Goal: Task Accomplishment & Management: Complete application form

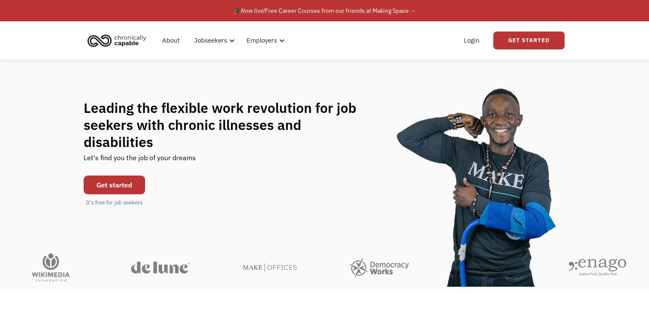
click at [110, 176] on link "Get started" at bounding box center [114, 185] width 61 height 19
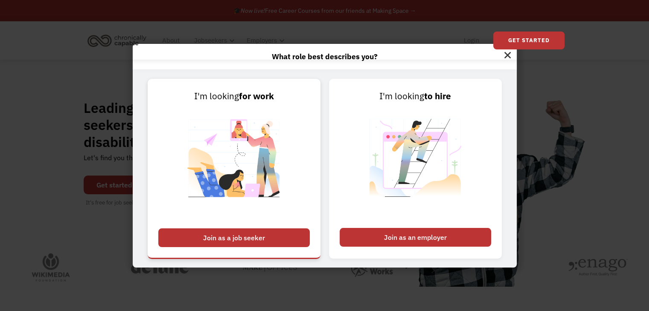
click at [257, 237] on div "Join as a job seeker" at bounding box center [233, 238] width 151 height 19
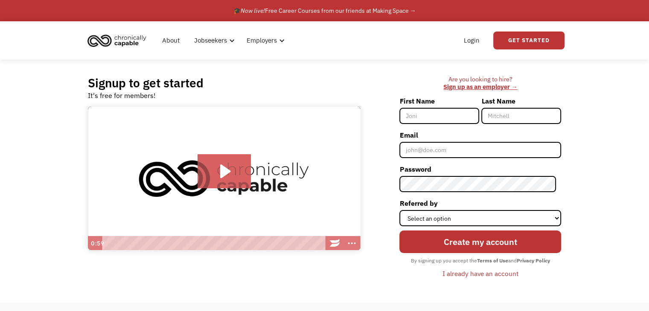
click at [450, 114] on input "First Name" at bounding box center [439, 116] width 80 height 16
type input "[PERSON_NAME]"
type input "Brumley"
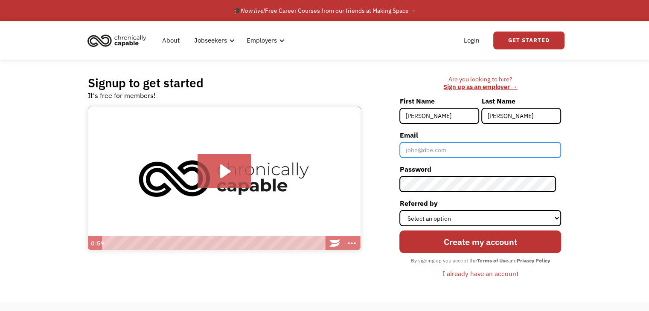
click at [461, 151] on input "Email" at bounding box center [480, 150] width 162 height 16
type input "[EMAIL_ADDRESS][DOMAIN_NAME]"
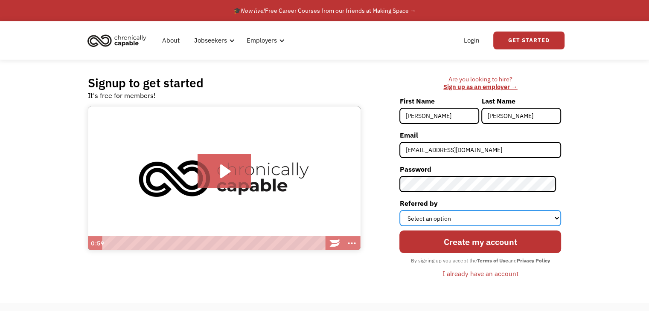
click at [503, 220] on select "Select an option Instagram Facebook Twitter Search Engine News Article Word of …" at bounding box center [480, 218] width 162 height 16
select select "Search Engine"
click at [404, 210] on select "Select an option Instagram Facebook Twitter Search Engine News Article Word of …" at bounding box center [480, 218] width 162 height 16
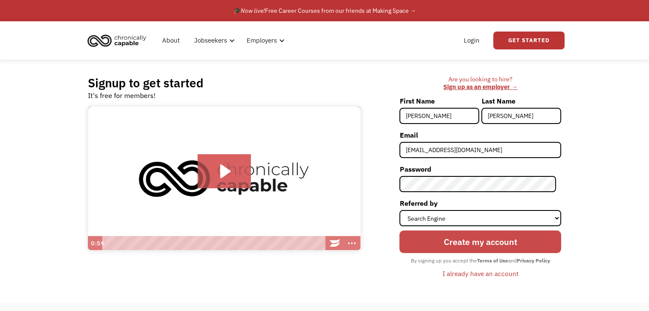
click at [493, 238] on input "Create my account" at bounding box center [480, 242] width 162 height 23
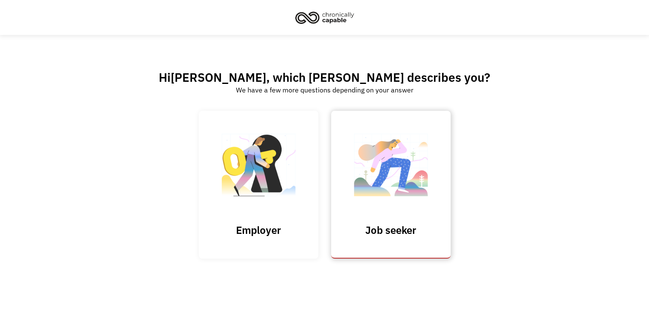
click at [403, 217] on link "Job seeker" at bounding box center [390, 185] width 119 height 148
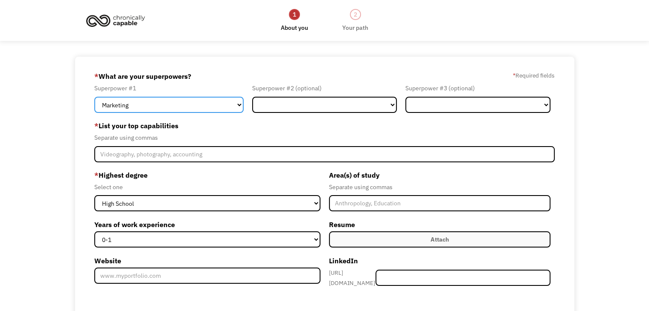
click at [177, 101] on select "Marketing Human Resources Finance Technology Operations Sales Industrial & Manu…" at bounding box center [168, 105] width 149 height 16
select select "Customer Service"
click at [94, 97] on select "Marketing Human Resources Finance Technology Operations Sales Industrial & Manu…" at bounding box center [168, 105] width 149 height 16
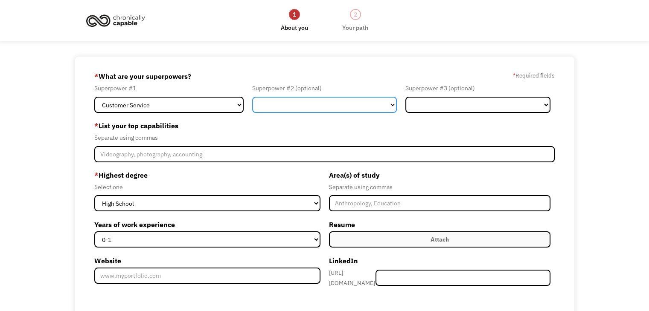
click at [308, 99] on select "Marketing Human Resources Finance Technology Operations Sales Industrial & Manu…" at bounding box center [324, 105] width 145 height 16
select select "Marketing"
click at [252, 97] on select "Marketing Human Resources Finance Technology Operations Sales Industrial & Manu…" at bounding box center [324, 105] width 145 height 16
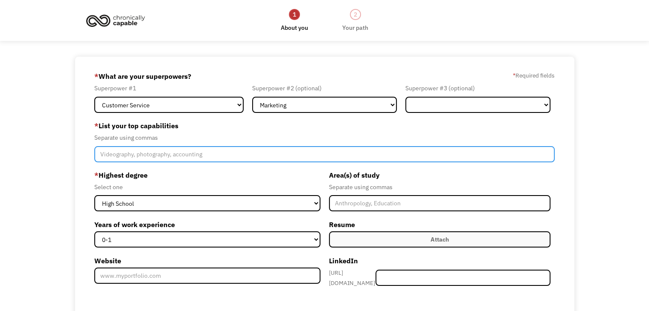
click at [163, 157] on input "Member-Create-Step1" at bounding box center [324, 154] width 460 height 16
type input "problem solving"
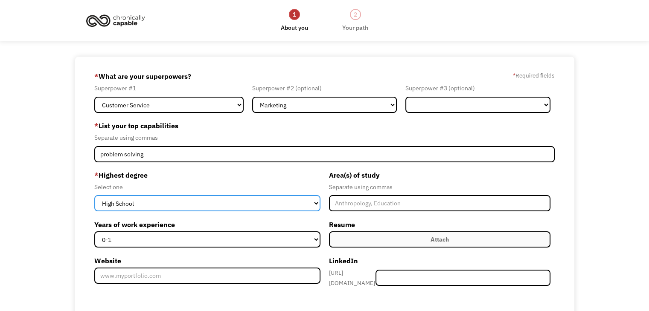
click at [247, 204] on select "High School Associates Bachelors Master's PhD" at bounding box center [207, 203] width 226 height 16
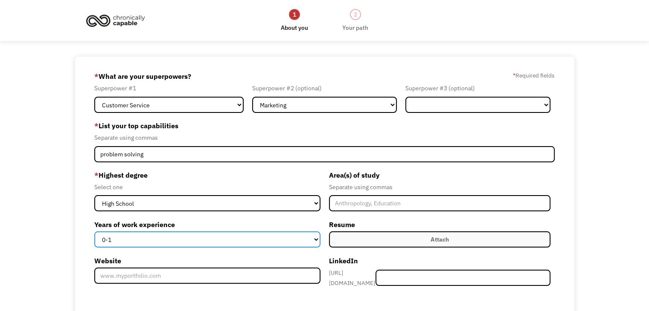
click at [248, 239] on select "0-1 2-4 5-10 11-15 15+" at bounding box center [207, 240] width 226 height 16
select select "5-10"
click at [94, 232] on select "0-1 2-4 5-10 11-15 15+" at bounding box center [207, 240] width 226 height 16
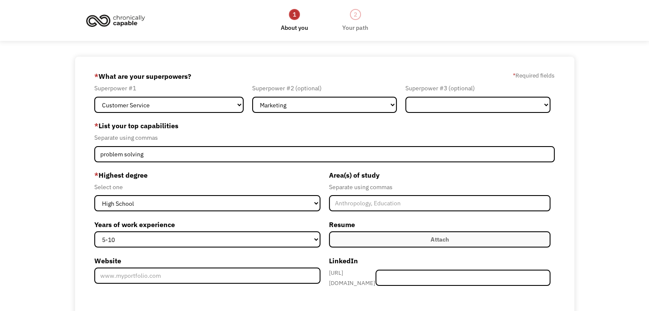
click at [302, 255] on label "Website" at bounding box center [207, 261] width 226 height 14
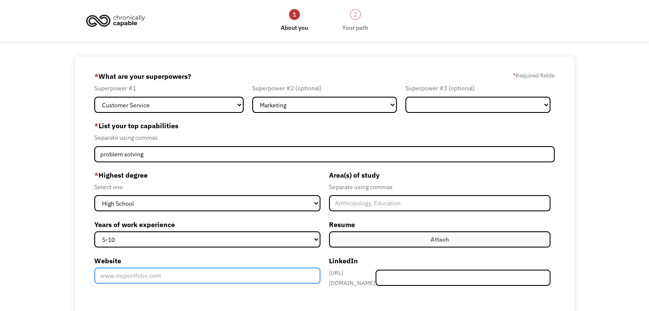
click at [302, 268] on input "Website" at bounding box center [207, 276] width 226 height 16
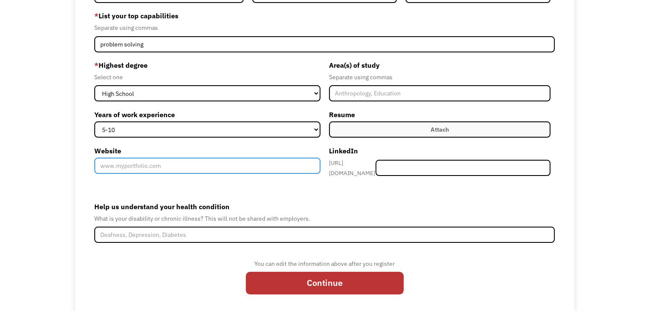
scroll to position [124, 0]
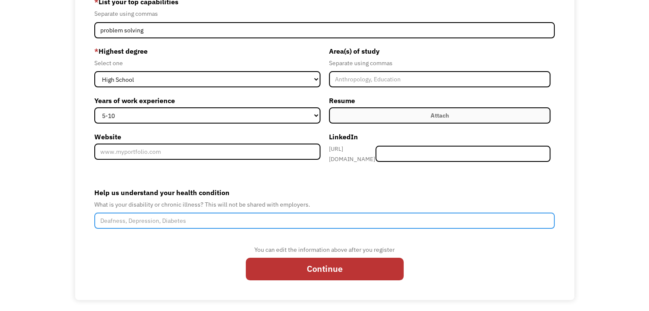
click at [205, 217] on input "Help us understand your health condition" at bounding box center [324, 221] width 460 height 16
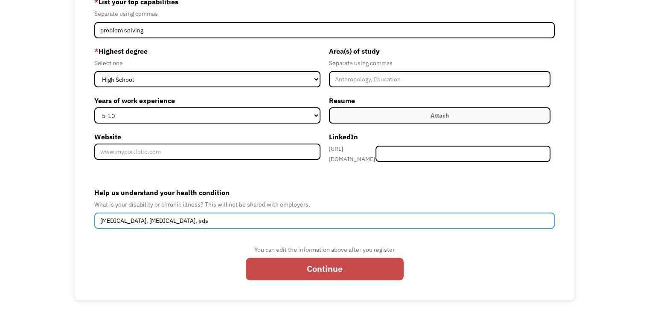
type input "social anxiety, fibromyalgia, eds"
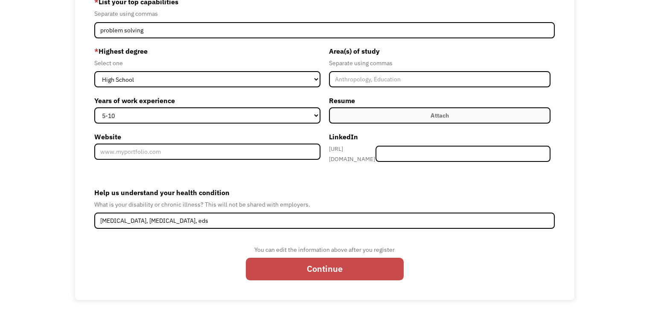
click at [349, 270] on input "Continue" at bounding box center [325, 269] width 158 height 23
type input "Please wait..."
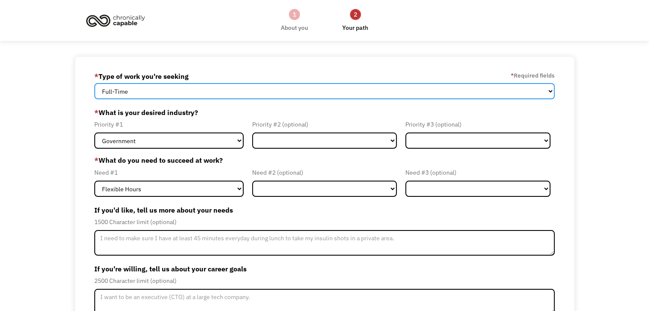
click at [232, 87] on select "Full-Time Part-Time Both Full-Time and Part-Time" at bounding box center [324, 91] width 460 height 16
select select "part-time"
click at [94, 83] on select "Full-Time Part-Time Both Full-Time and Part-Time" at bounding box center [324, 91] width 460 height 16
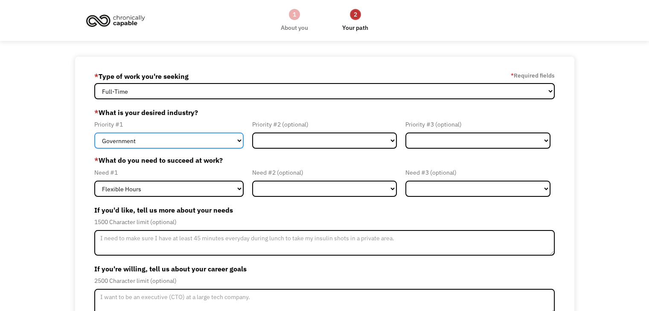
click at [206, 143] on select "Government Finance & Insurance Health & Social Care Tech & Engineering Creative…" at bounding box center [168, 141] width 149 height 16
select select "Health & Social Care"
click at [94, 133] on select "Government Finance & Insurance Health & Social Care Tech & Engineering Creative…" at bounding box center [168, 141] width 149 height 16
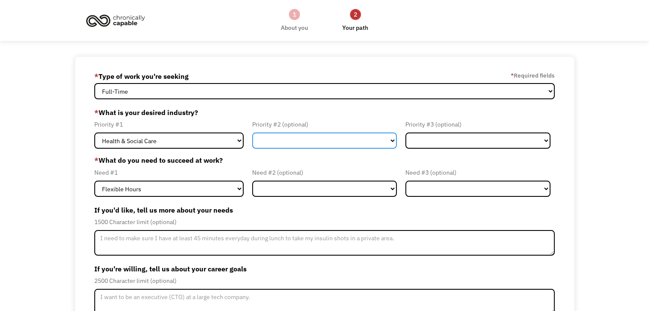
click at [284, 136] on select "Government Finance & Insurance Health & Social Care Tech & Engineering Creative…" at bounding box center [324, 141] width 145 height 16
select select "Finance & Insurance"
click at [252, 133] on select "Government Finance & Insurance Health & Social Care Tech & Engineering Creative…" at bounding box center [324, 141] width 145 height 16
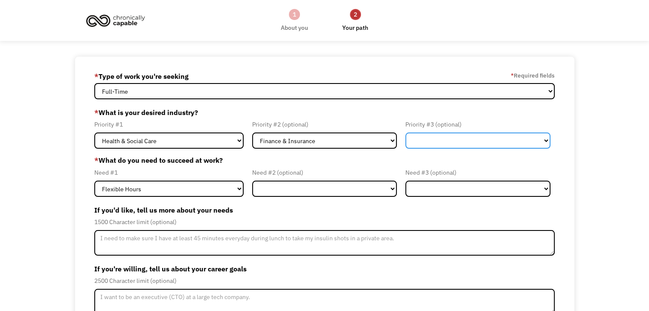
click at [426, 141] on select "Government Finance & Insurance Health & Social Care Tech & Engineering Creative…" at bounding box center [477, 141] width 145 height 16
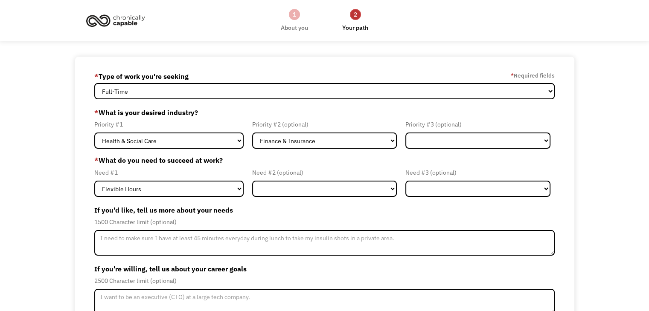
click at [271, 207] on label "If you'd like, tell us more about your needs" at bounding box center [324, 210] width 460 height 14
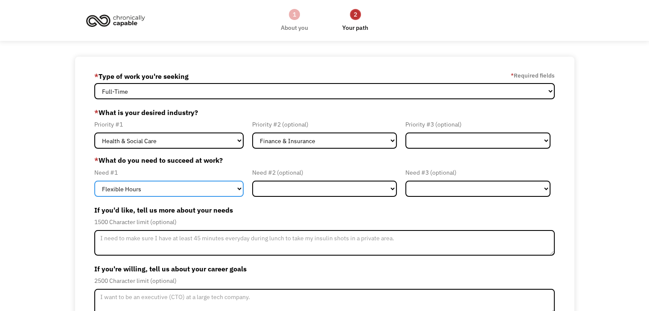
click at [225, 185] on select "Flexible Hours Remote Work Service Animal On-site Accommodations Visual Support…" at bounding box center [168, 189] width 149 height 16
select select "Remote Work"
click at [94, 181] on select "Flexible Hours Remote Work Service Animal On-site Accommodations Visual Support…" at bounding box center [168, 189] width 149 height 16
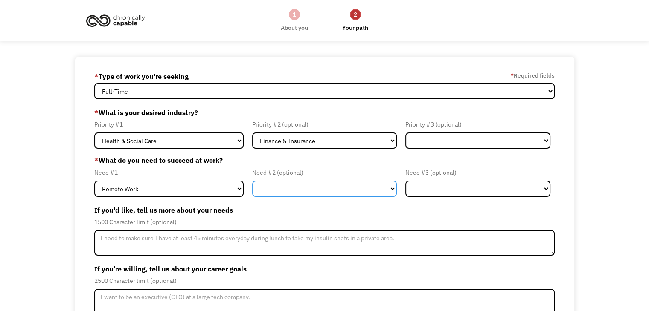
click at [305, 182] on select "Flexible Hours Remote Work Service Animal On-site Accommodations Visual Support…" at bounding box center [324, 189] width 145 height 16
select select "Other"
click at [252, 181] on select "Flexible Hours Remote Work Service Animal On-site Accommodations Visual Support…" at bounding box center [324, 189] width 145 height 16
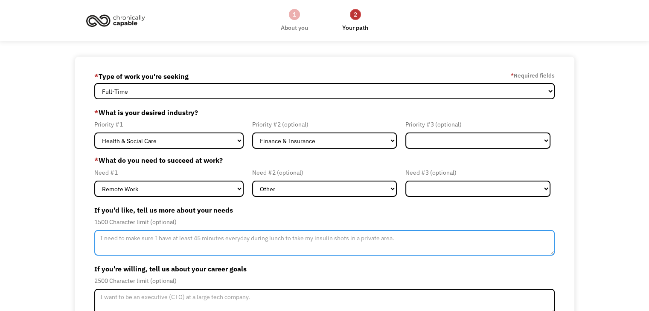
click at [255, 238] on textarea "Member-Update-Form-Step2" at bounding box center [324, 243] width 460 height 26
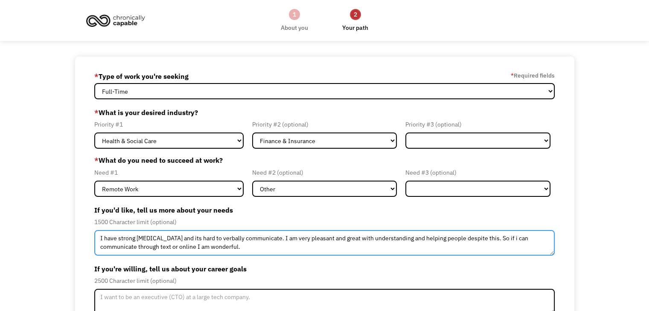
click at [502, 241] on textarea "I have strong social anxiety and its hard to verbally communicate. I am very pl…" at bounding box center [324, 243] width 460 height 26
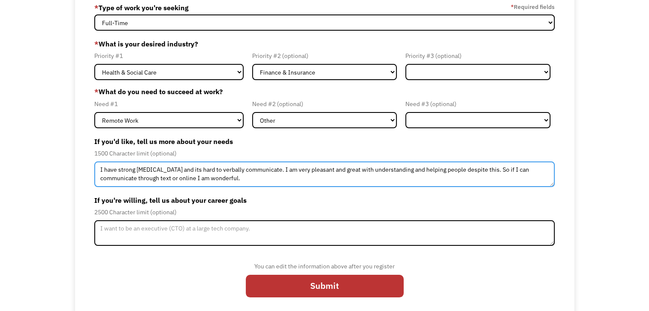
scroll to position [73, 0]
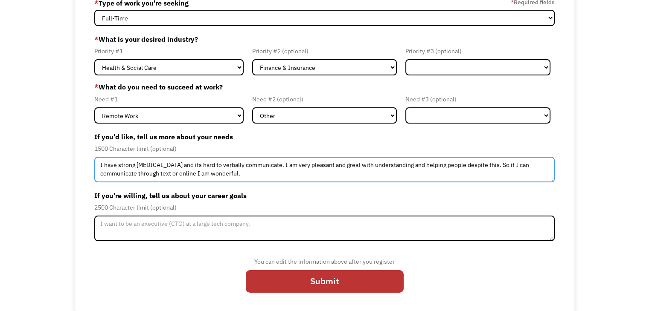
type textarea "I have strong social anxiety and its hard to verbally communicate. I am very pl…"
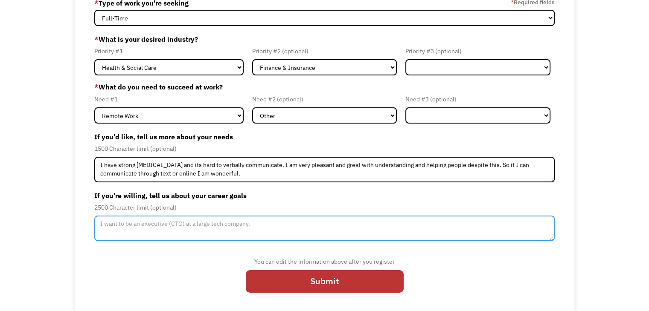
click at [210, 218] on textarea "Member-Update-Form-Step2" at bounding box center [324, 229] width 460 height 26
click at [330, 226] on textarea "I just want to find something that makes me ok with being dealt social anxiety" at bounding box center [324, 229] width 460 height 26
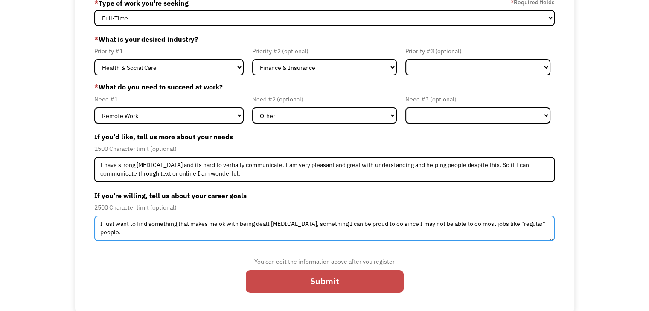
type textarea "I just want to find something that makes me ok with being dealt social anxiety,…"
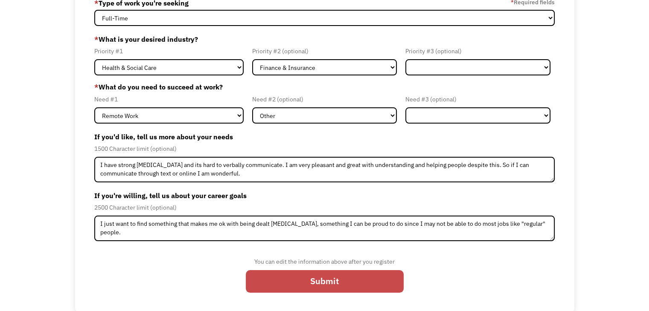
click at [380, 276] on input "Submit" at bounding box center [325, 281] width 158 height 23
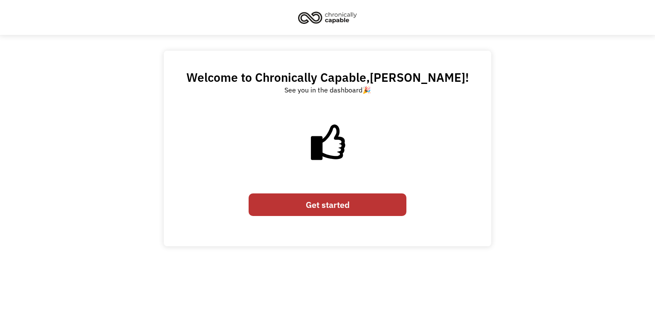
click at [355, 206] on link "Get started" at bounding box center [328, 205] width 158 height 23
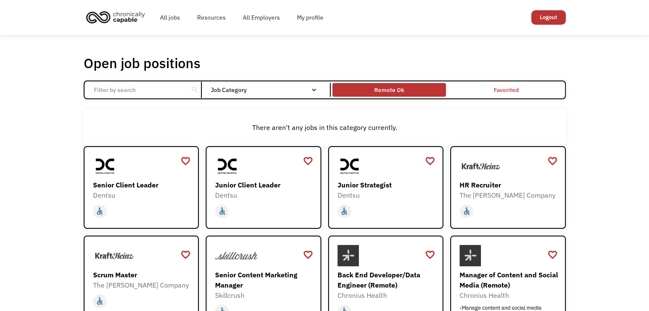
click at [393, 87] on div "Remote Ok" at bounding box center [389, 90] width 30 height 10
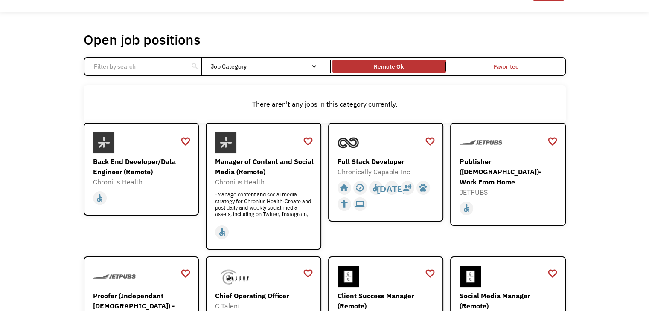
scroll to position [43, 0]
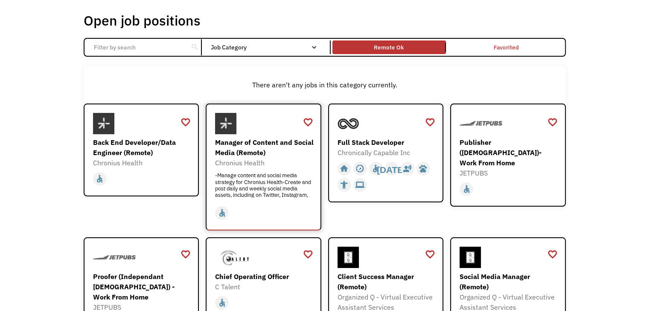
click at [287, 136] on div "Manager of Content and Social Media (Remote) Chronius Health -Manage content an…" at bounding box center [264, 157] width 99 height 89
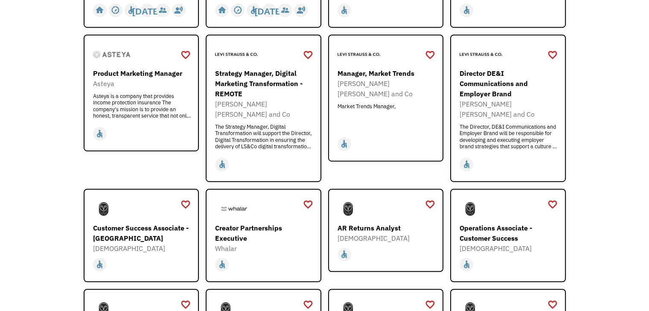
scroll to position [469, 0]
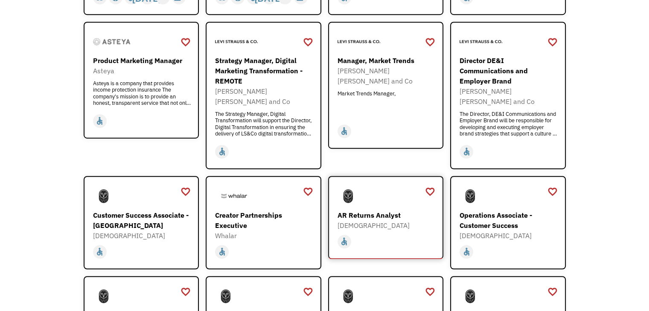
click at [362, 210] on div "AR Returns Analyst" at bounding box center [386, 215] width 99 height 10
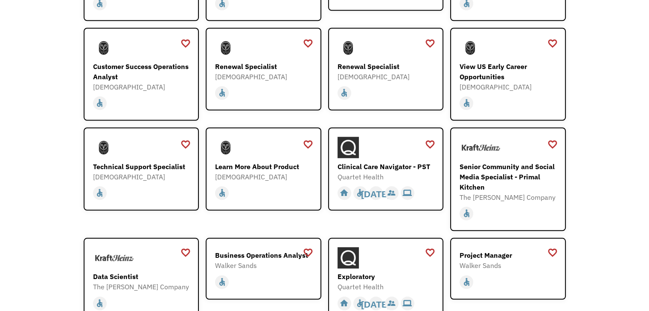
scroll to position [725, 0]
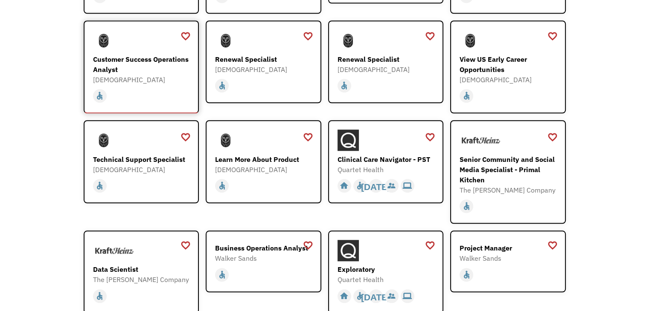
click at [156, 54] on div "Customer Success Operations Analyst" at bounding box center [142, 64] width 99 height 20
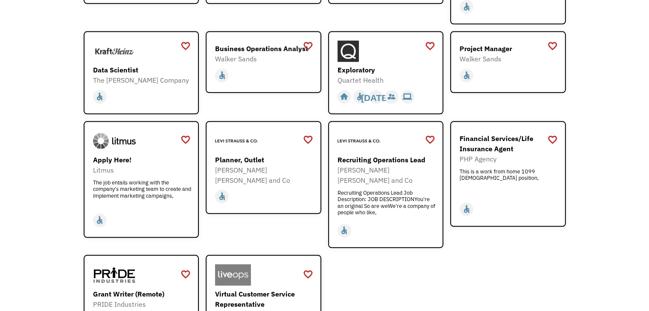
scroll to position [938, 0]
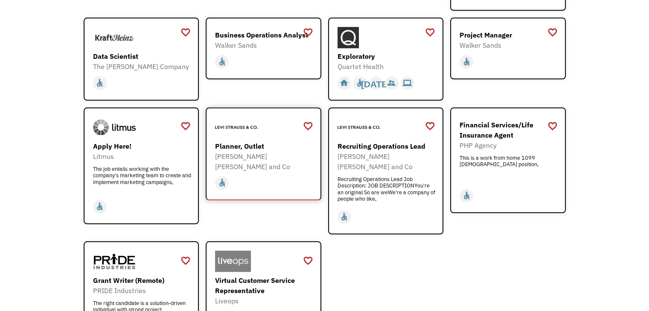
click at [234, 125] on div "Planner, Outlet Levi Strauss and Co https://levistraussandco.wd5.myworkdayjobs.…" at bounding box center [264, 144] width 99 height 55
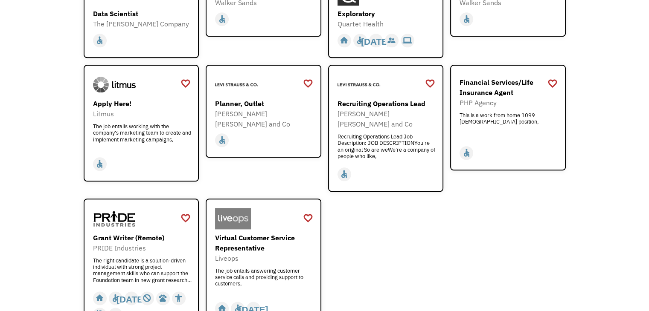
scroll to position [981, 0]
click at [491, 112] on div "This is a work from home 1099 contract position," at bounding box center [508, 125] width 99 height 26
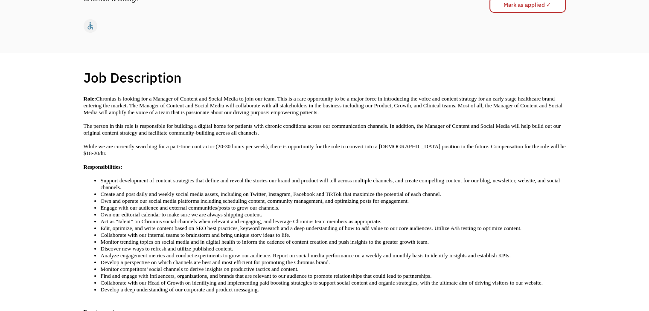
scroll to position [128, 0]
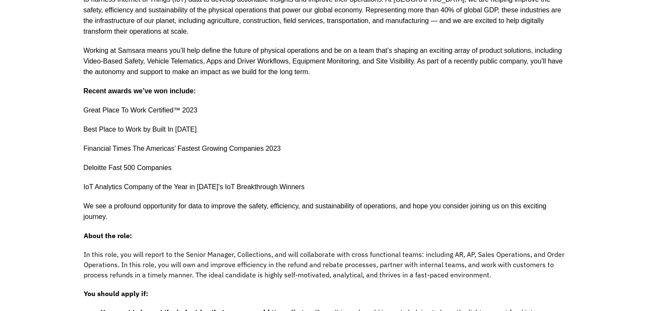
scroll to position [256, 0]
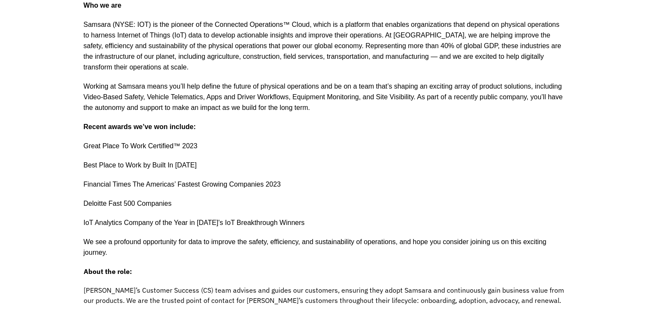
scroll to position [384, 0]
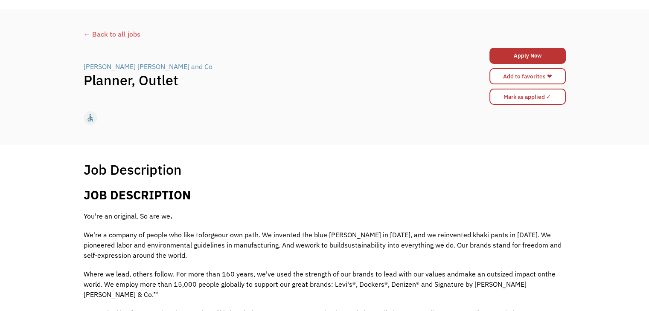
scroll to position [171, 0]
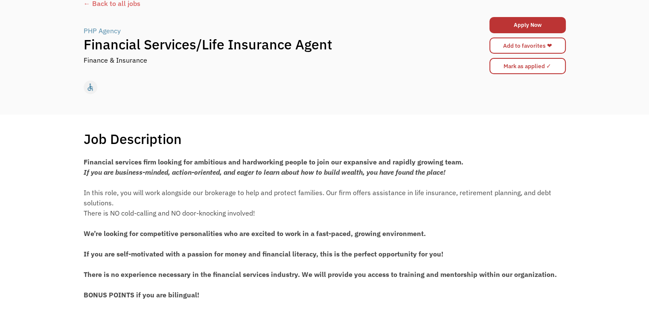
scroll to position [43, 0]
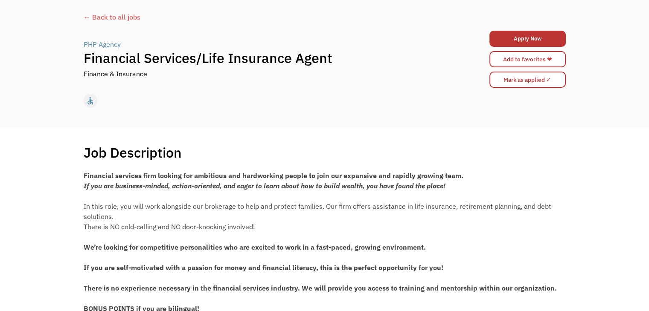
click at [523, 29] on div "Apply Now 68abf359f45c2b7567622f74 lacibrumley4@gmail.com Laci Brumley problem …" at bounding box center [527, 59] width 76 height 61
click at [528, 38] on link "Apply Now" at bounding box center [527, 39] width 76 height 16
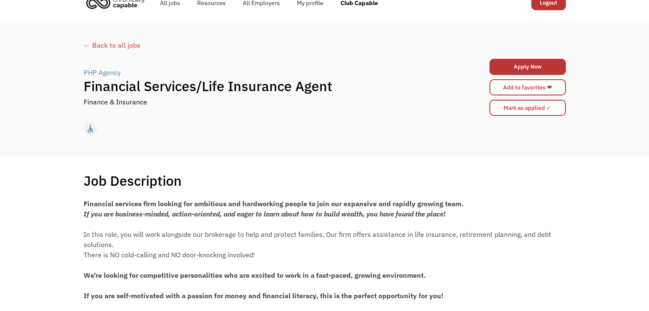
scroll to position [0, 0]
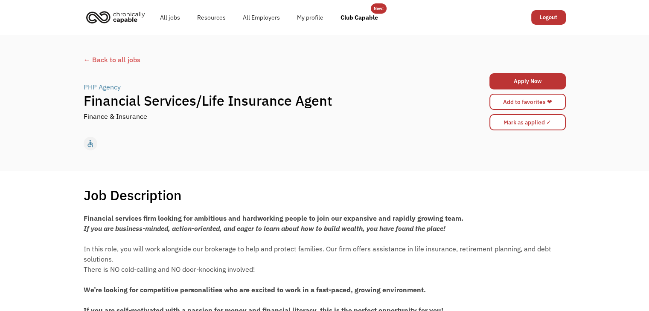
click at [116, 13] on img "home" at bounding box center [116, 17] width 64 height 19
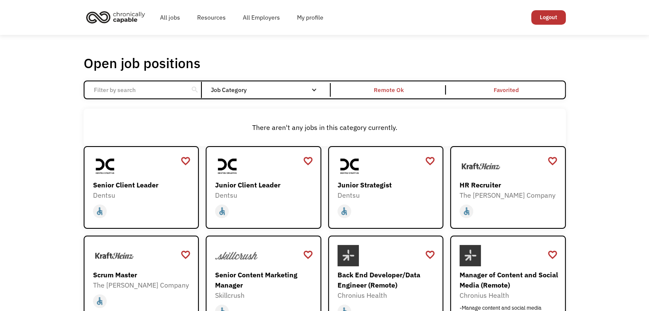
scroll to position [314, 0]
